Goal: Information Seeking & Learning: Learn about a topic

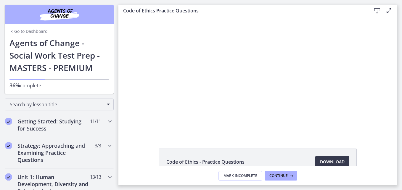
click at [199, 112] on div at bounding box center [258, 76] width 234 height 118
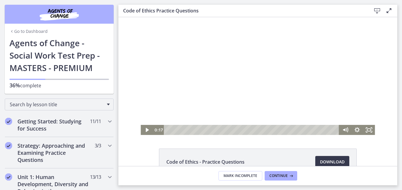
click at [199, 131] on icon "Fullscreen" at bounding box center [369, 130] width 12 height 10
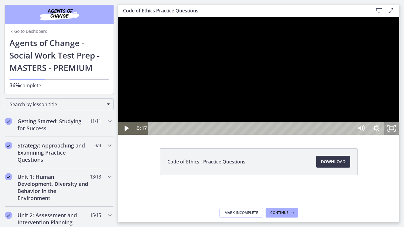
click at [199, 135] on div at bounding box center [258, 76] width 281 height 118
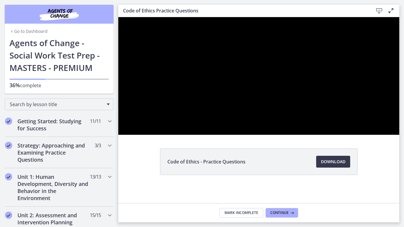
click at [199, 135] on div at bounding box center [258, 76] width 281 height 118
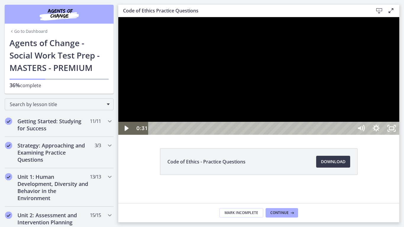
click at [199, 135] on icon "Unfullscreen" at bounding box center [391, 128] width 15 height 13
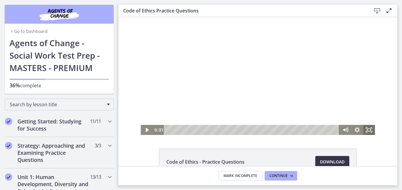
click at [199, 164] on span "Download Opens in a new window" at bounding box center [332, 161] width 25 height 7
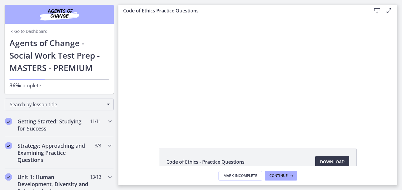
click at [199, 97] on div at bounding box center [258, 76] width 234 height 118
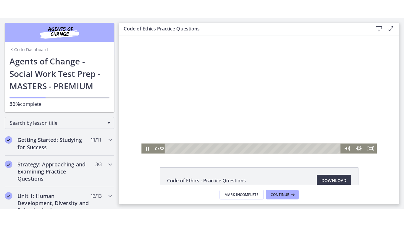
click at [199, 149] on icon "Fullscreen" at bounding box center [370, 148] width 12 height 10
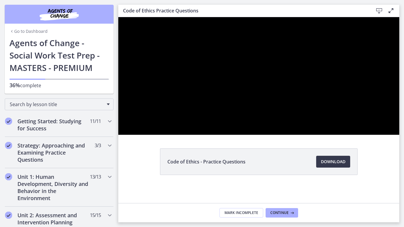
click at [199, 113] on div at bounding box center [258, 76] width 281 height 118
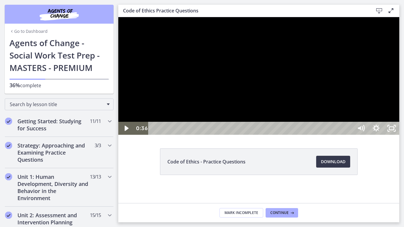
click at [199, 112] on div at bounding box center [258, 76] width 281 height 118
click at [199, 113] on div at bounding box center [258, 76] width 281 height 118
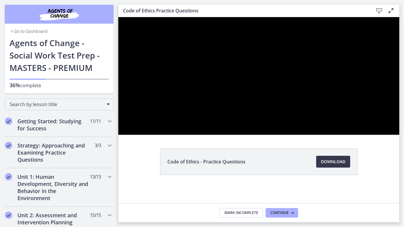
click at [199, 135] on div at bounding box center [258, 76] width 281 height 118
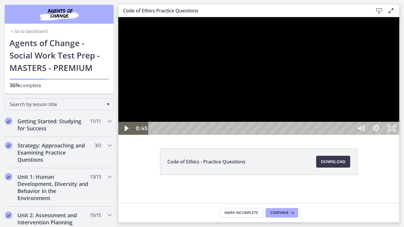
click at [199, 135] on icon "Unfullscreen" at bounding box center [391, 128] width 15 height 13
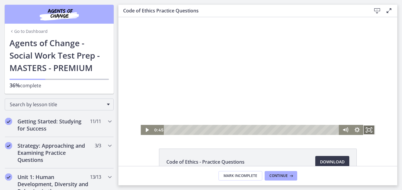
click at [199, 131] on icon "Fullscreen" at bounding box center [369, 130] width 12 height 10
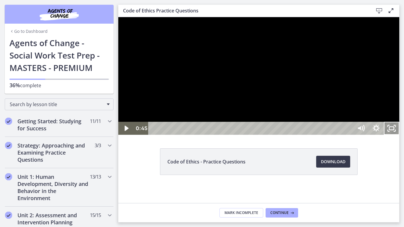
click at [199, 135] on div at bounding box center [258, 76] width 281 height 118
click at [199, 131] on icon "Unfullscreen" at bounding box center [394, 130] width 1 height 1
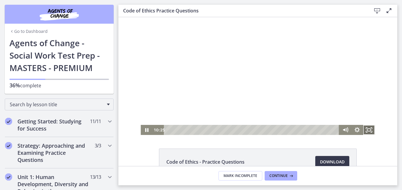
click at [199, 131] on icon "Fullscreen" at bounding box center [369, 130] width 12 height 10
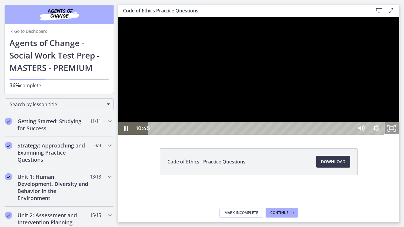
click at [199, 135] on icon "Show settings menu" at bounding box center [376, 128] width 15 height 13
click at [199, 135] on div at bounding box center [258, 76] width 281 height 118
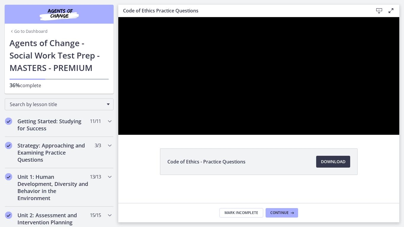
click at [199, 135] on icon "Show settings menu" at bounding box center [376, 128] width 15 height 13
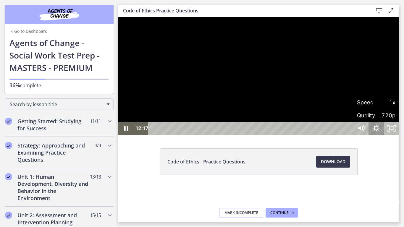
click at [199, 130] on rect "Unfullscreen" at bounding box center [392, 128] width 5 height 3
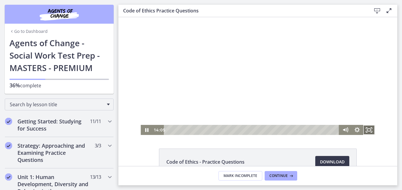
click at [199, 130] on icon "Fullscreen" at bounding box center [369, 130] width 12 height 10
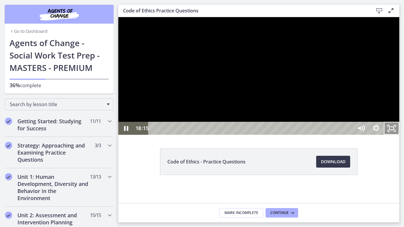
click at [199, 135] on icon "Unfullscreen" at bounding box center [391, 128] width 15 height 13
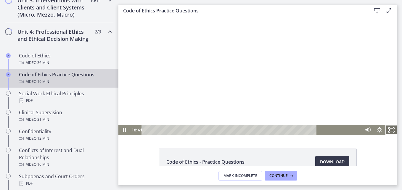
scroll to position [238, 0]
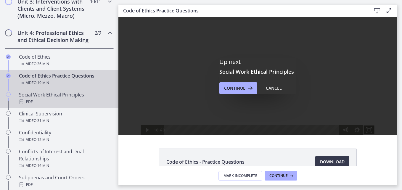
click at [11, 106] on div "Chapters" at bounding box center [8, 100] width 7 height 19
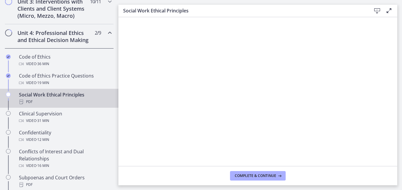
click at [199, 182] on footer "Complete & continue" at bounding box center [257, 175] width 279 height 19
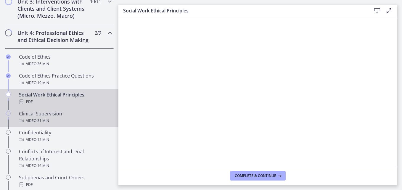
click at [36, 124] on div "Clinical Supervision Video · 31 min" at bounding box center [65, 117] width 92 height 14
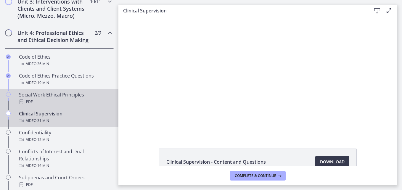
click at [31, 105] on div "PDF" at bounding box center [65, 101] width 92 height 7
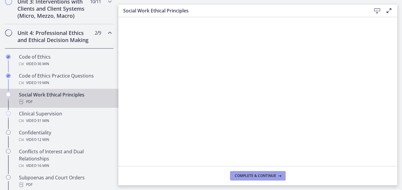
click at [199, 176] on span "Complete & continue" at bounding box center [255, 175] width 41 height 5
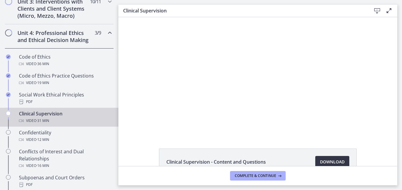
click at [199, 161] on span "Download Opens in a new window" at bounding box center [332, 161] width 25 height 7
click at [199, 180] on footer "Complete & continue" at bounding box center [257, 175] width 279 height 19
click at [199, 117] on div at bounding box center [258, 76] width 234 height 118
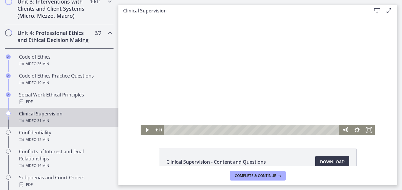
click at [199, 131] on icon "Fullscreen" at bounding box center [369, 130] width 12 height 10
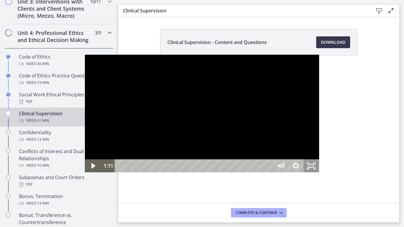
click at [199, 127] on div at bounding box center [202, 114] width 234 height 118
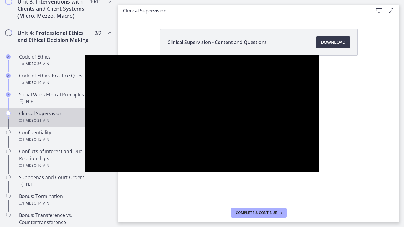
click at [199, 116] on div at bounding box center [202, 114] width 234 height 118
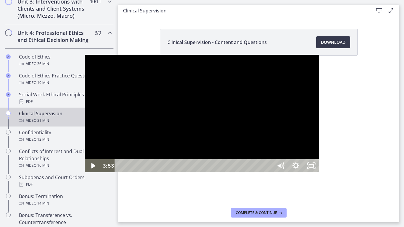
click at [199, 123] on div at bounding box center [202, 114] width 234 height 118
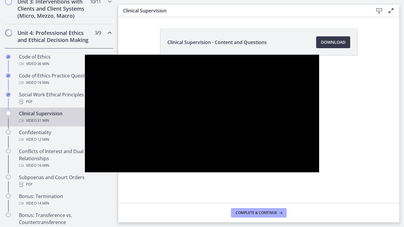
click at [199, 116] on div at bounding box center [202, 114] width 234 height 118
